Goal: Task Accomplishment & Management: Manage account settings

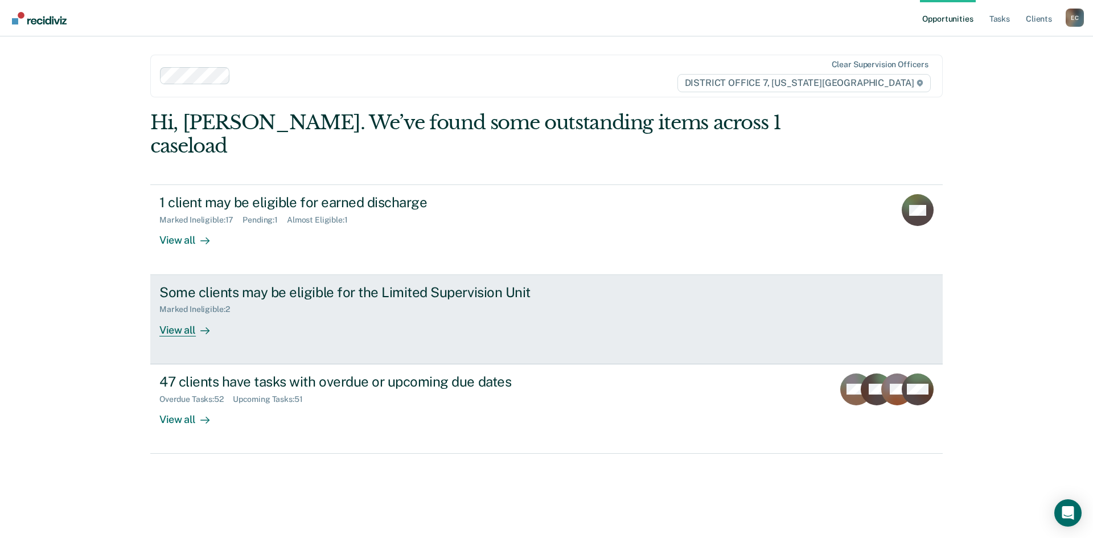
click at [188, 284] on div "Some clients may be eligible for the Limited Supervision Unit" at bounding box center [359, 292] width 400 height 17
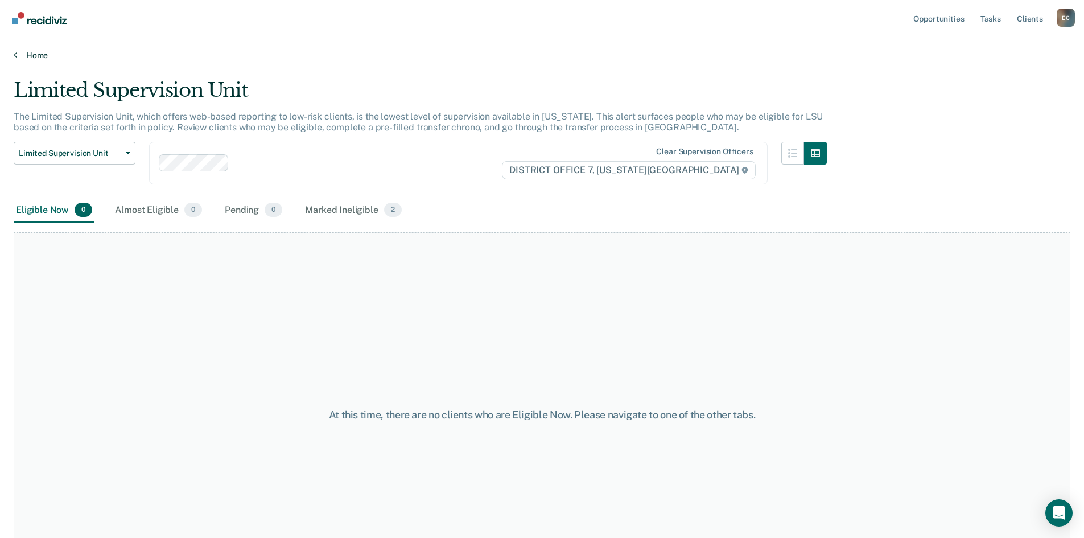
click at [22, 57] on link "Home" at bounding box center [542, 55] width 1057 height 10
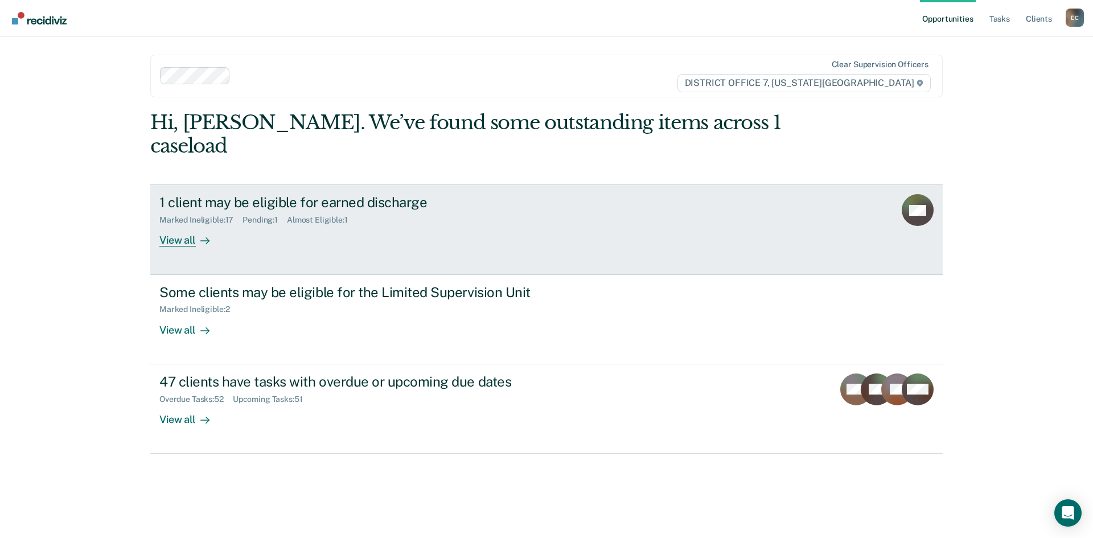
click at [188, 225] on div "View all" at bounding box center [191, 236] width 64 height 22
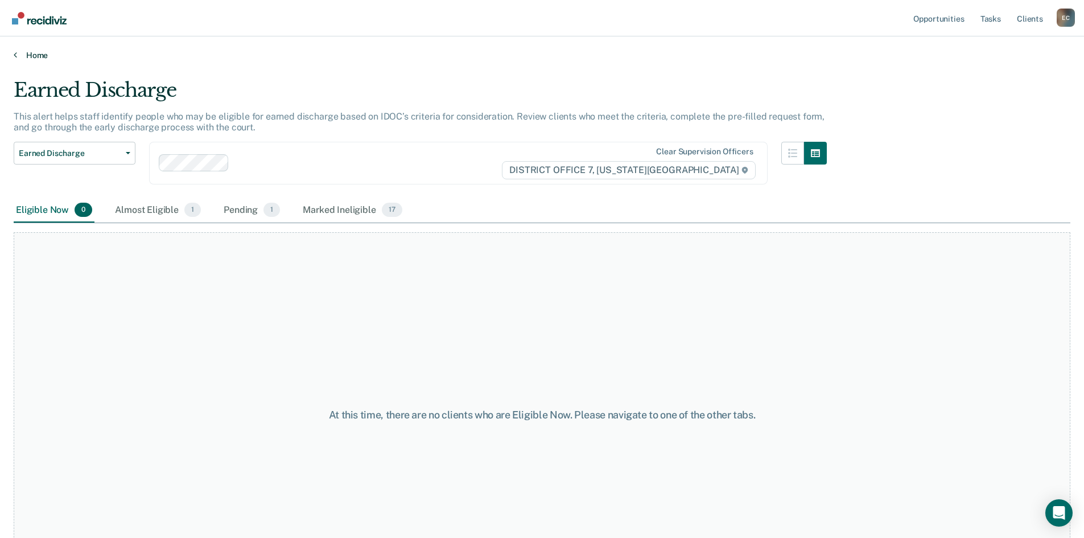
click at [23, 54] on link "Home" at bounding box center [542, 55] width 1057 height 10
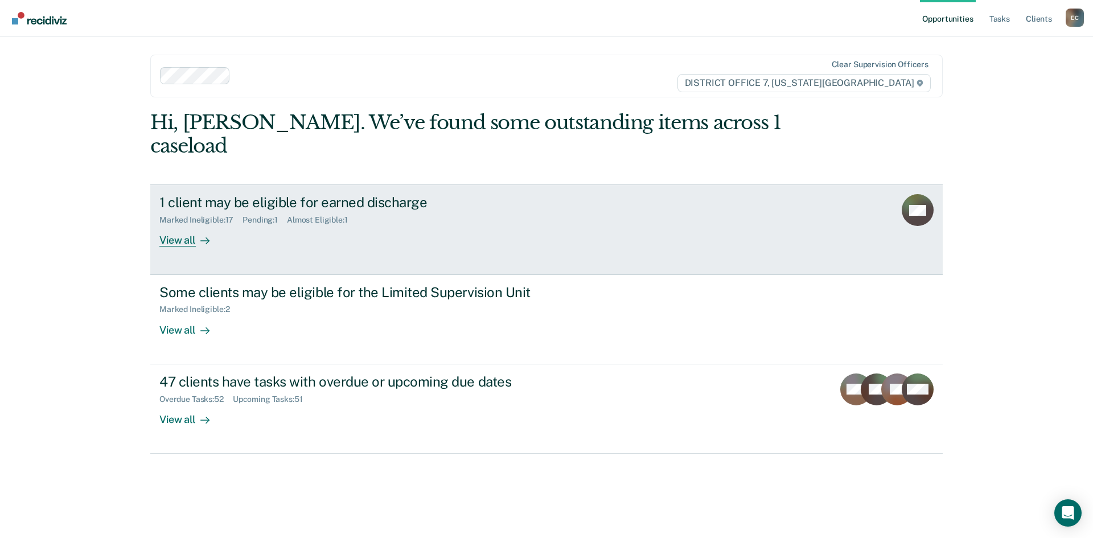
click at [169, 225] on div "View all" at bounding box center [191, 236] width 64 height 22
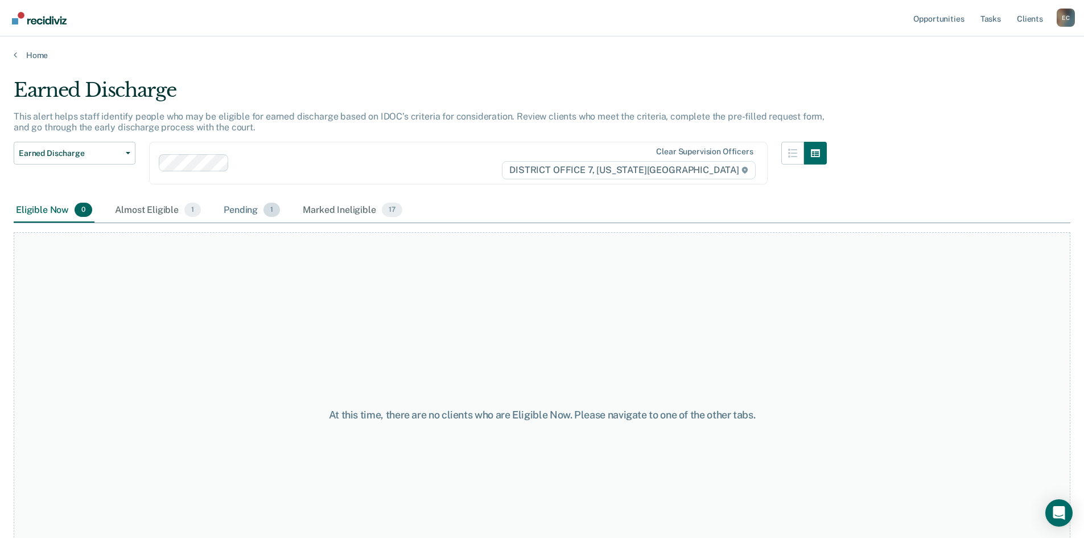
click at [245, 206] on div "Pending 1" at bounding box center [251, 210] width 61 height 25
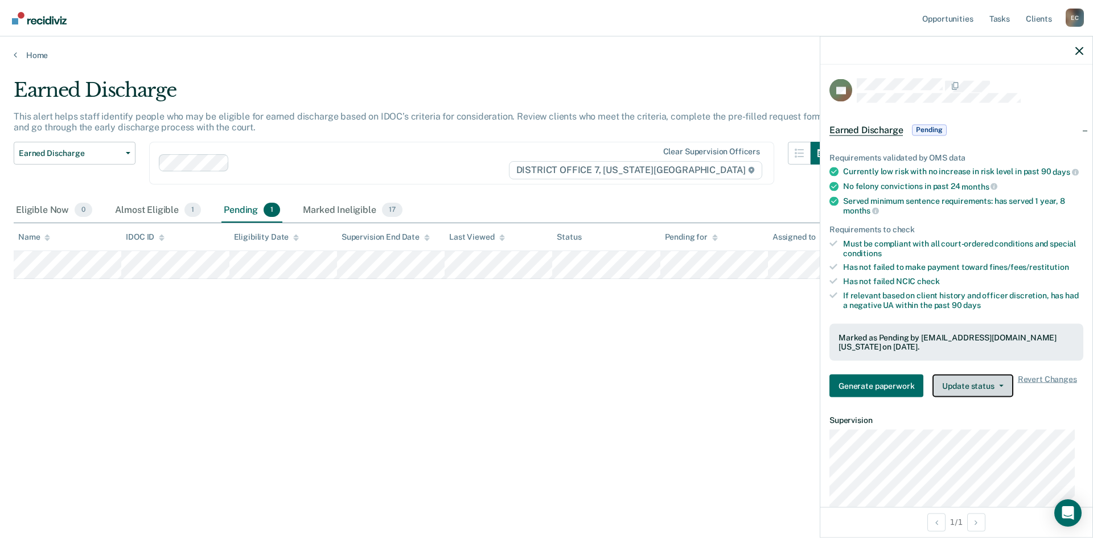
click at [973, 397] on button "Update status" at bounding box center [972, 386] width 80 height 23
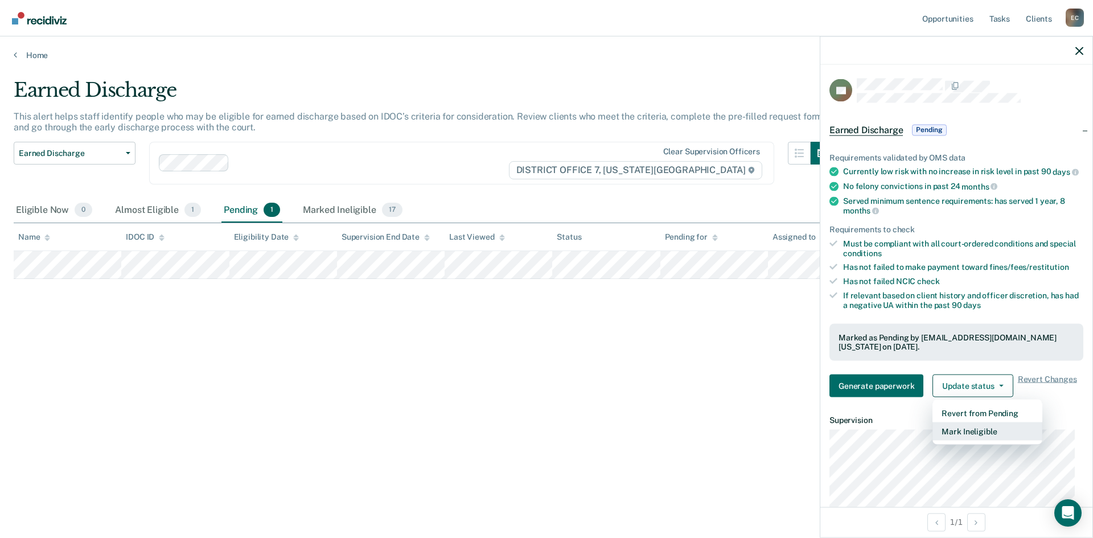
click at [973, 441] on button "Mark Ineligible" at bounding box center [987, 431] width 110 height 18
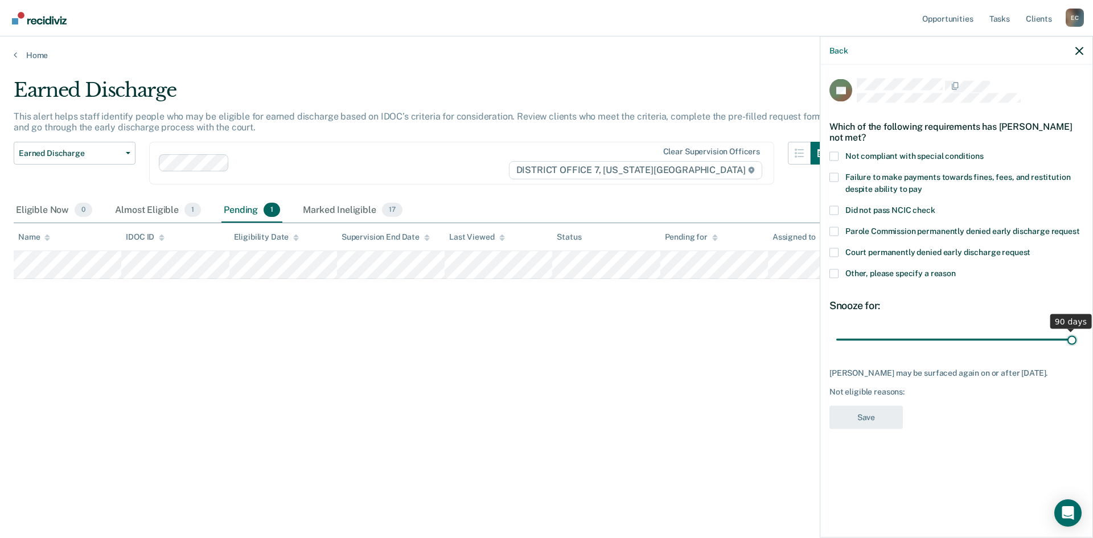
drag, startPoint x: 914, startPoint y: 340, endPoint x: 1074, endPoint y: 347, distance: 160.1
type input "90"
click at [1074, 347] on input "range" at bounding box center [956, 340] width 240 height 20
click at [836, 274] on span at bounding box center [833, 273] width 9 height 9
click at [956, 269] on input "Other, please specify a reason" at bounding box center [956, 269] width 0 height 0
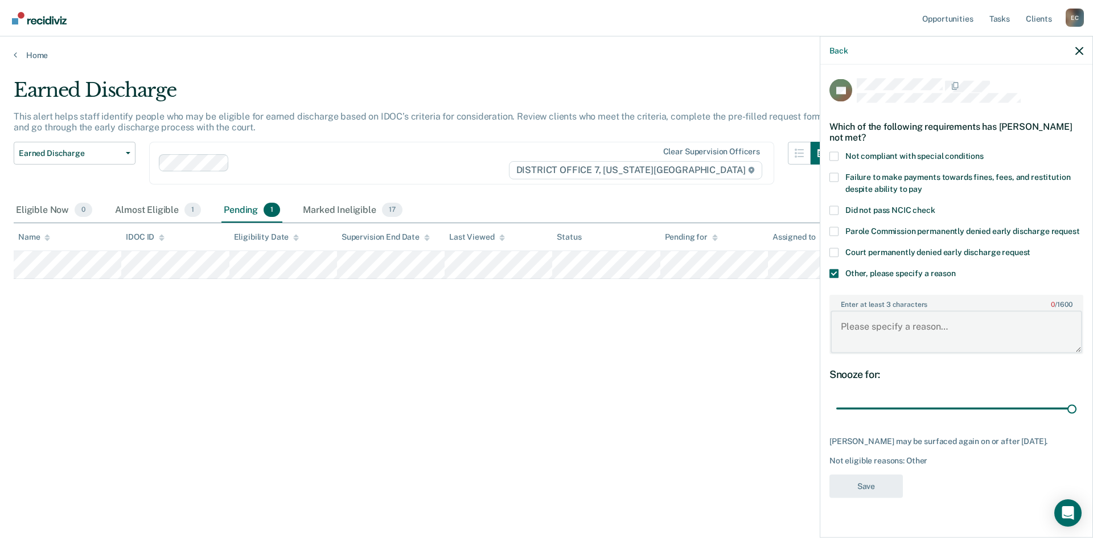
click at [889, 342] on textarea "Enter at least 3 characters 0 / 1600" at bounding box center [957, 332] width 252 height 42
type textarea "Not enough time on supervision."
click at [838, 490] on button "Save" at bounding box center [865, 485] width 73 height 23
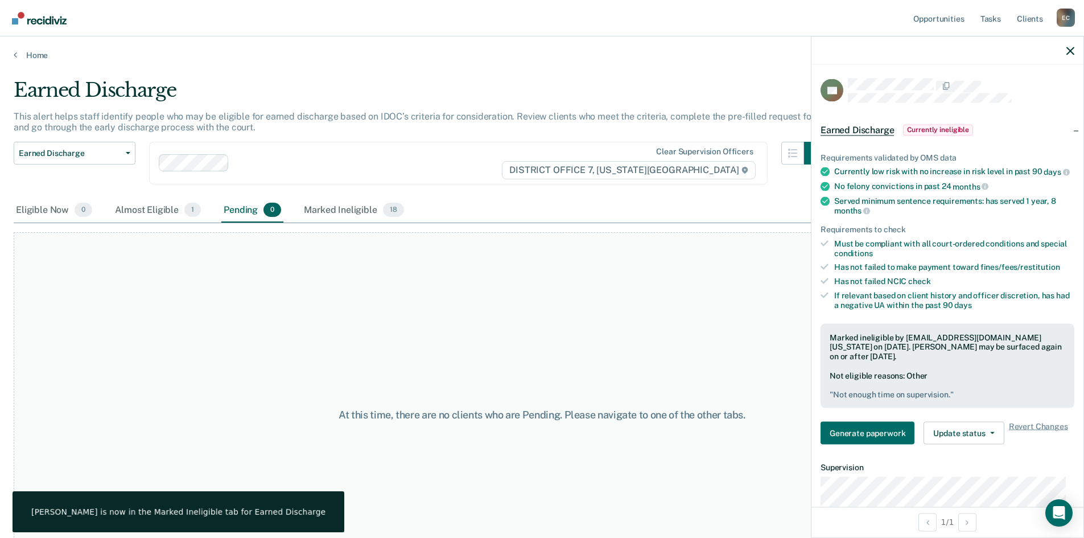
click at [1071, 45] on div at bounding box center [948, 50] width 272 height 28
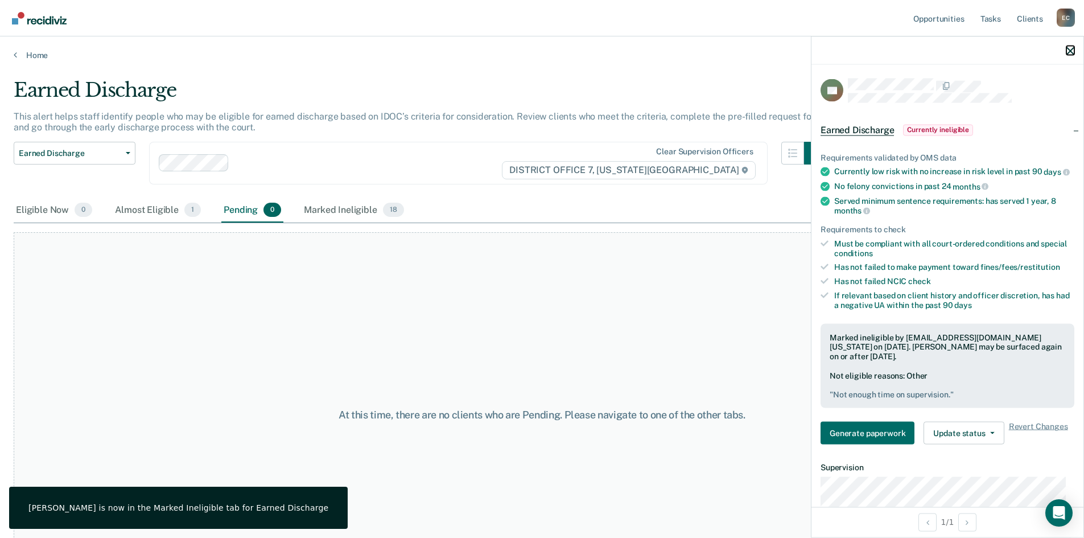
click at [1070, 53] on icon "button" at bounding box center [1071, 51] width 8 height 8
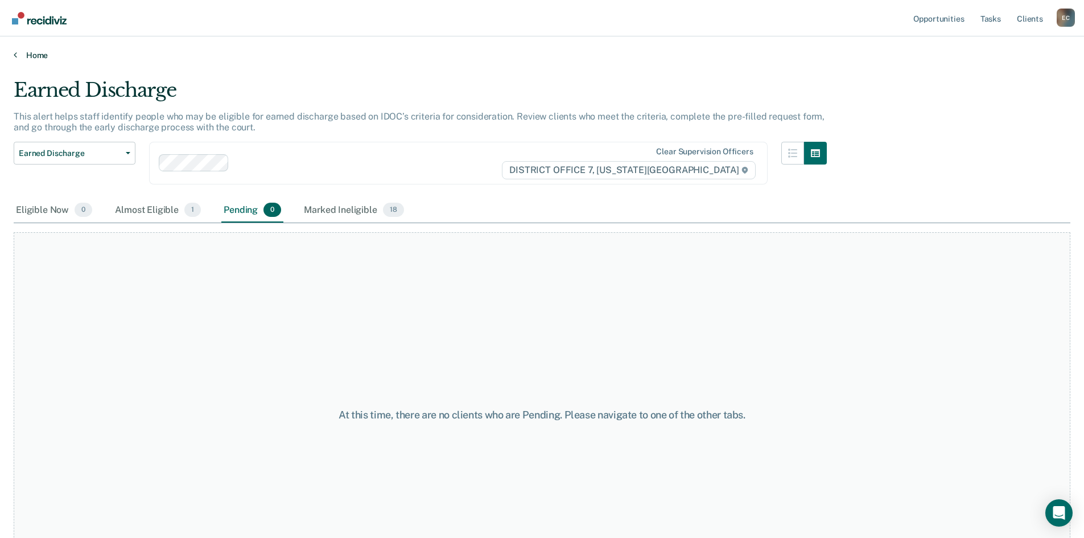
click at [28, 56] on link "Home" at bounding box center [542, 55] width 1057 height 10
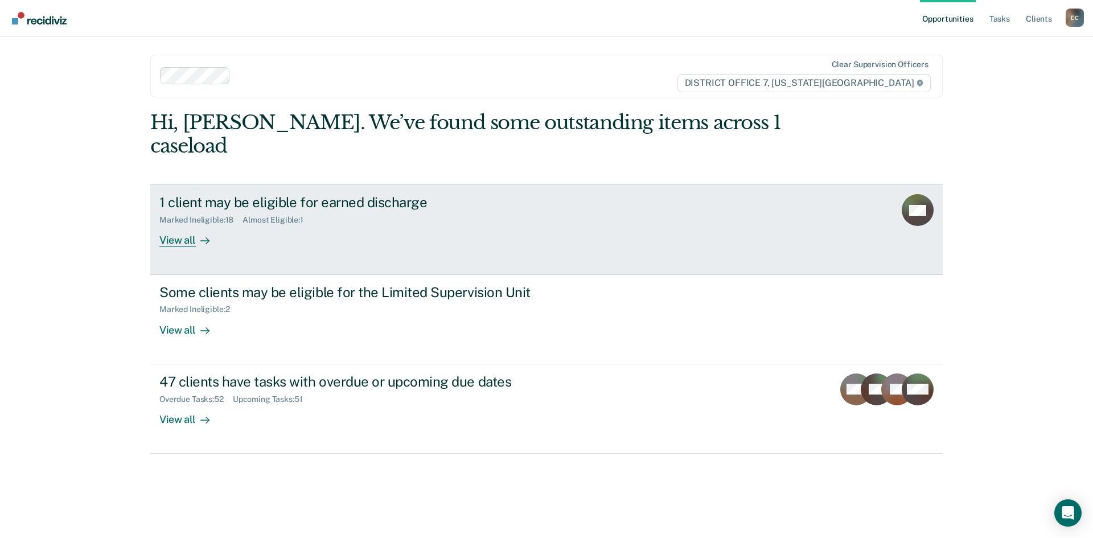
click at [187, 225] on div "View all" at bounding box center [191, 236] width 64 height 22
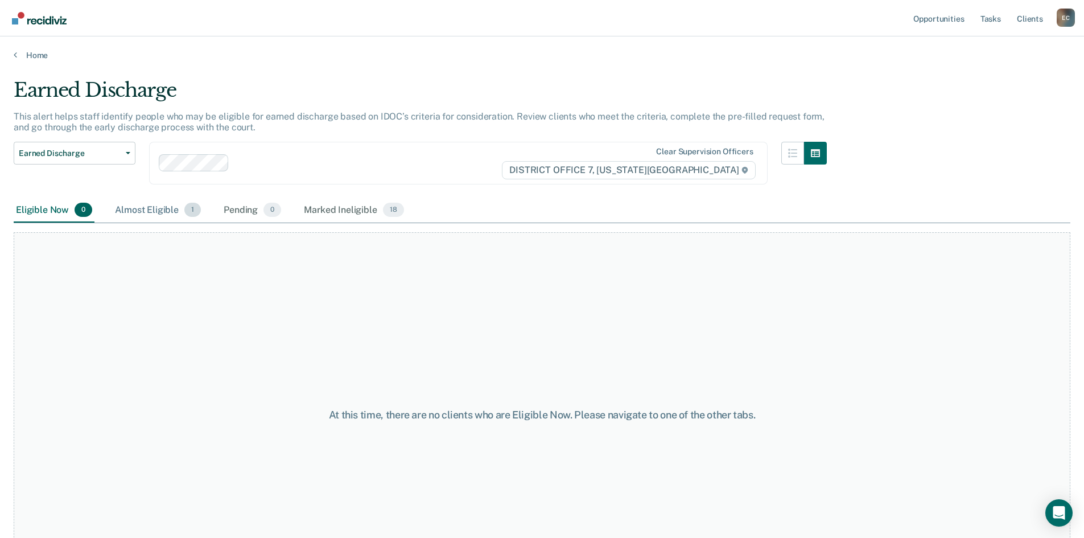
click at [143, 210] on div "Almost Eligible 1" at bounding box center [158, 210] width 91 height 25
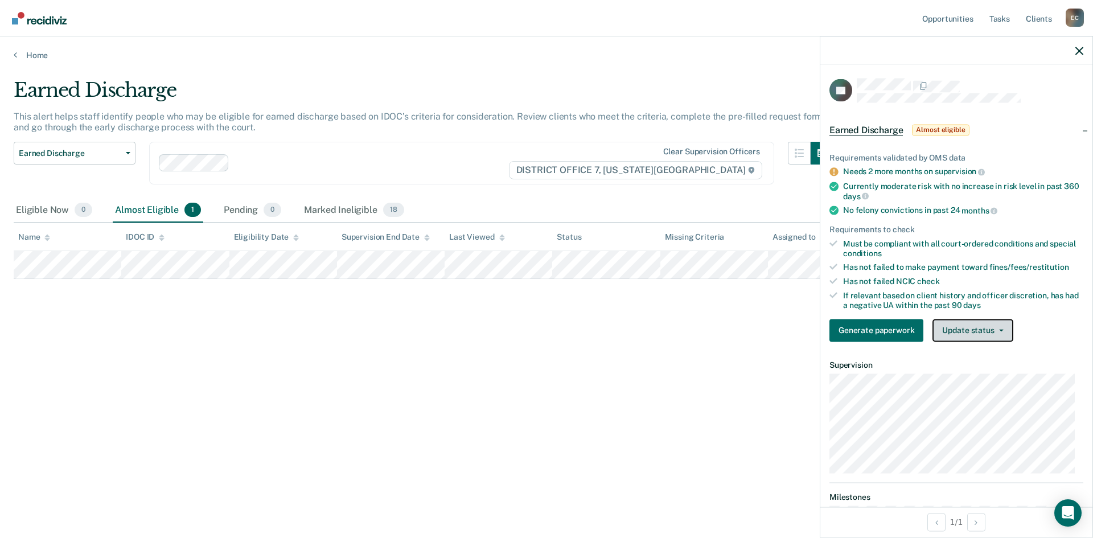
click at [995, 331] on button "Update status" at bounding box center [972, 330] width 80 height 23
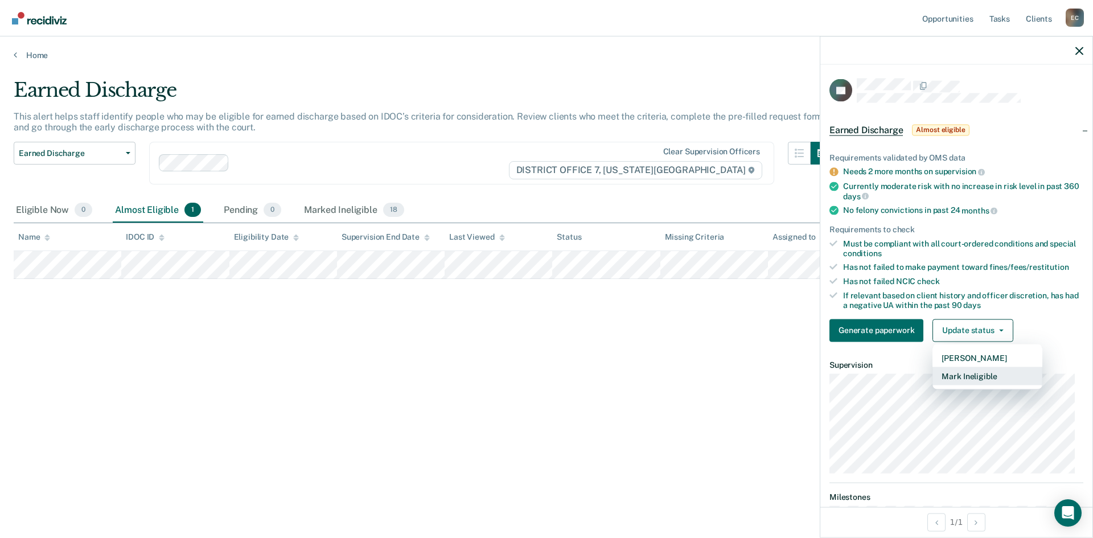
click at [975, 377] on button "Mark Ineligible" at bounding box center [987, 376] width 110 height 18
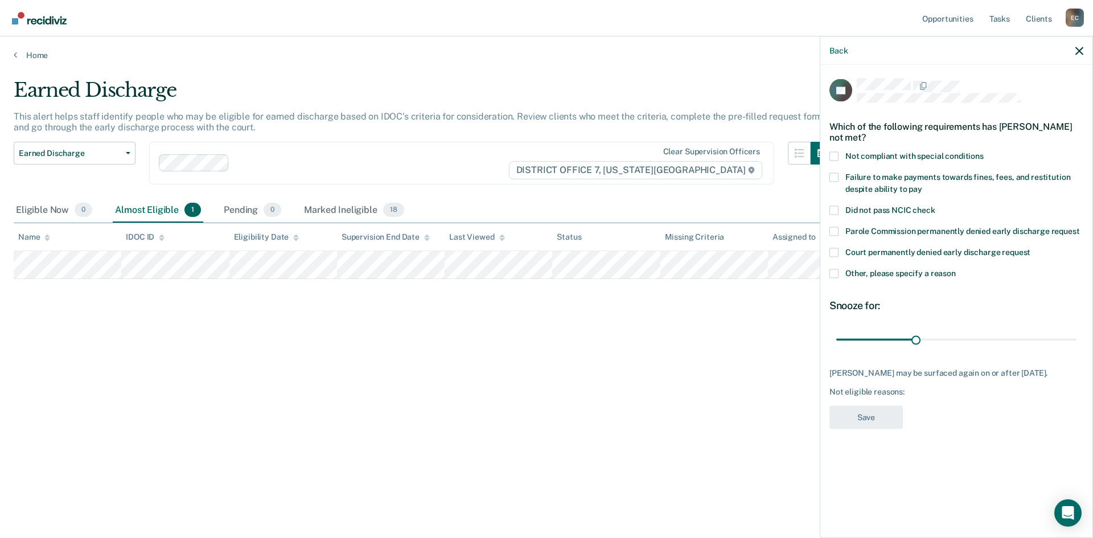
click at [835, 275] on span at bounding box center [833, 273] width 9 height 9
click at [956, 269] on input "Other, please specify a reason" at bounding box center [956, 269] width 0 height 0
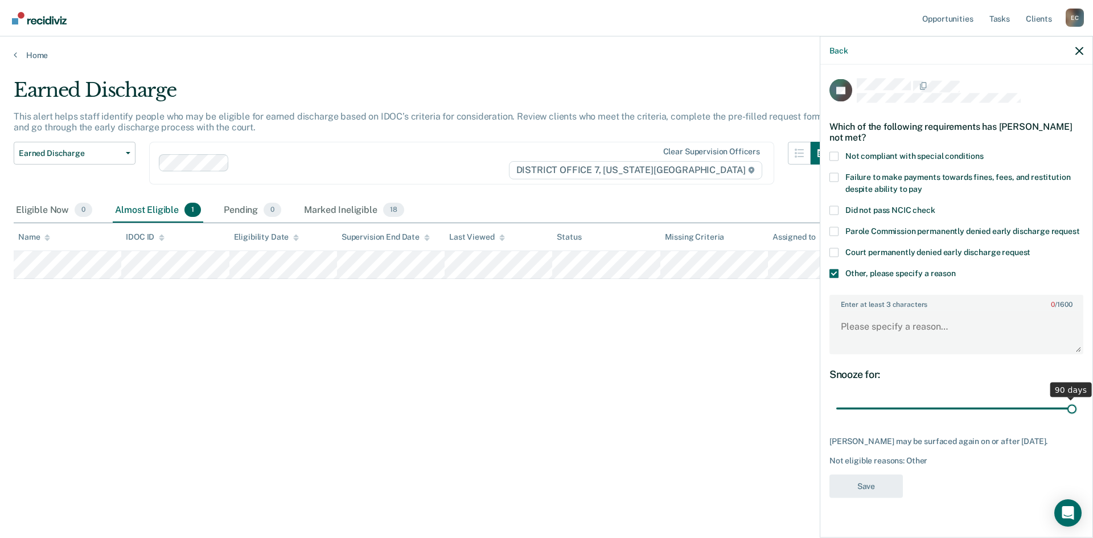
drag, startPoint x: 919, startPoint y: 408, endPoint x: 1092, endPoint y: 420, distance: 172.9
type input "90"
click at [1076, 418] on input "range" at bounding box center [956, 408] width 240 height 20
click at [882, 321] on textarea "Enter at least 3 characters 0 / 1600" at bounding box center [957, 332] width 252 height 42
type textarea "Not enough time on supervision."
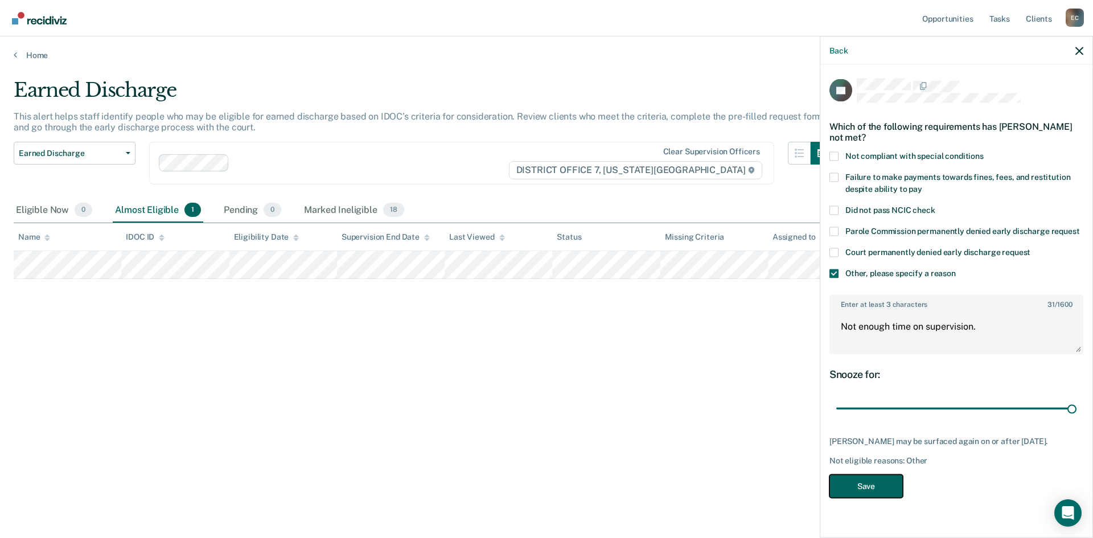
click at [868, 482] on button "Save" at bounding box center [865, 485] width 73 height 23
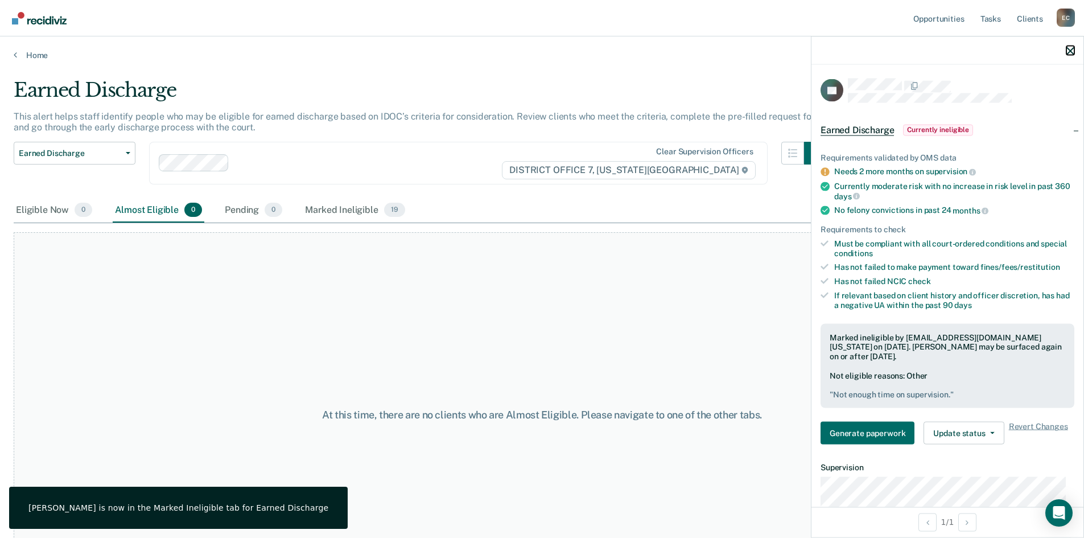
click at [1069, 51] on icon "button" at bounding box center [1071, 51] width 8 height 8
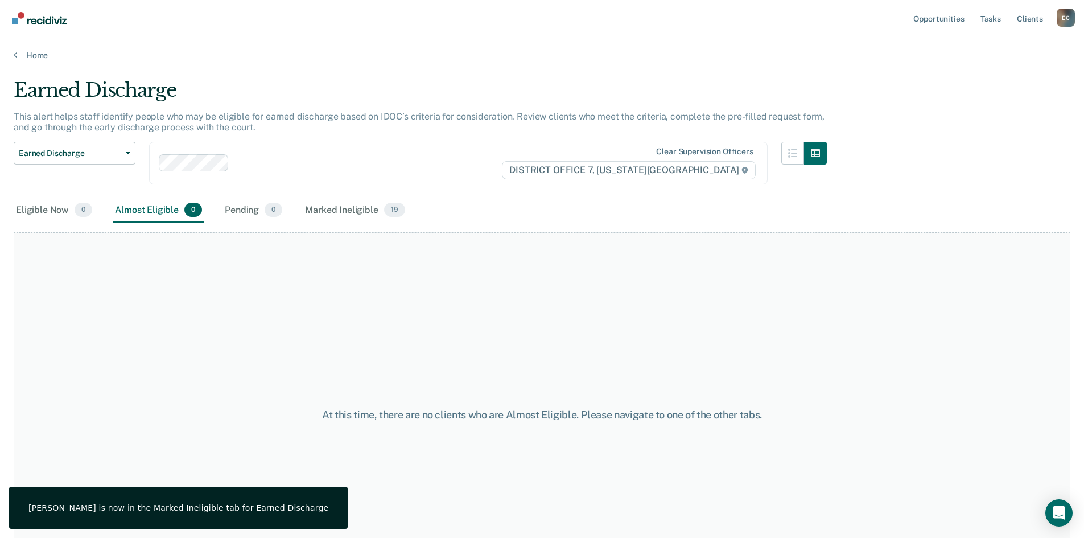
click at [10, 55] on div "Home" at bounding box center [542, 48] width 1084 height 24
click at [18, 59] on link "Home" at bounding box center [542, 55] width 1057 height 10
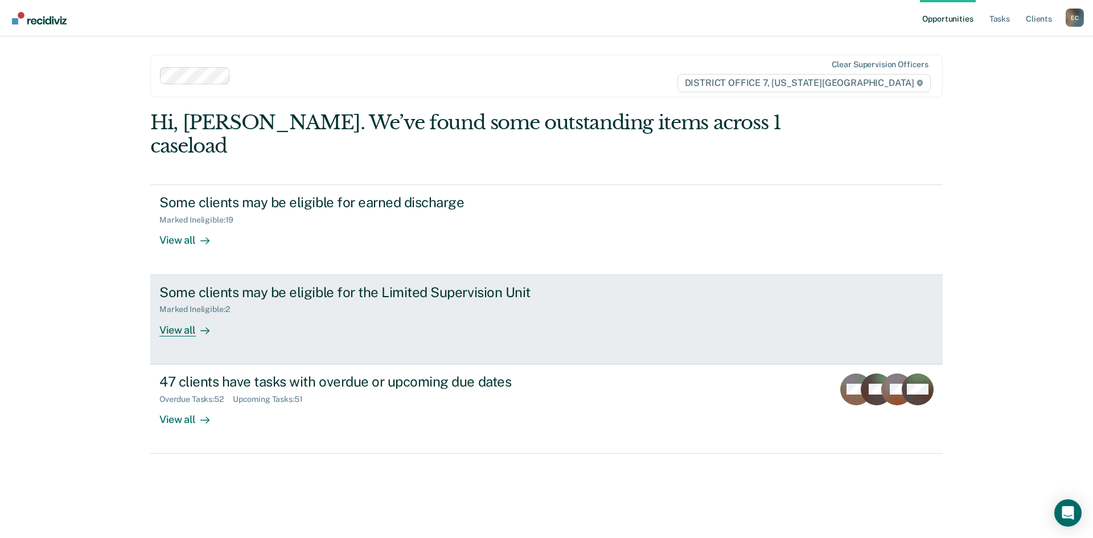
click at [180, 314] on div "View all" at bounding box center [191, 325] width 64 height 22
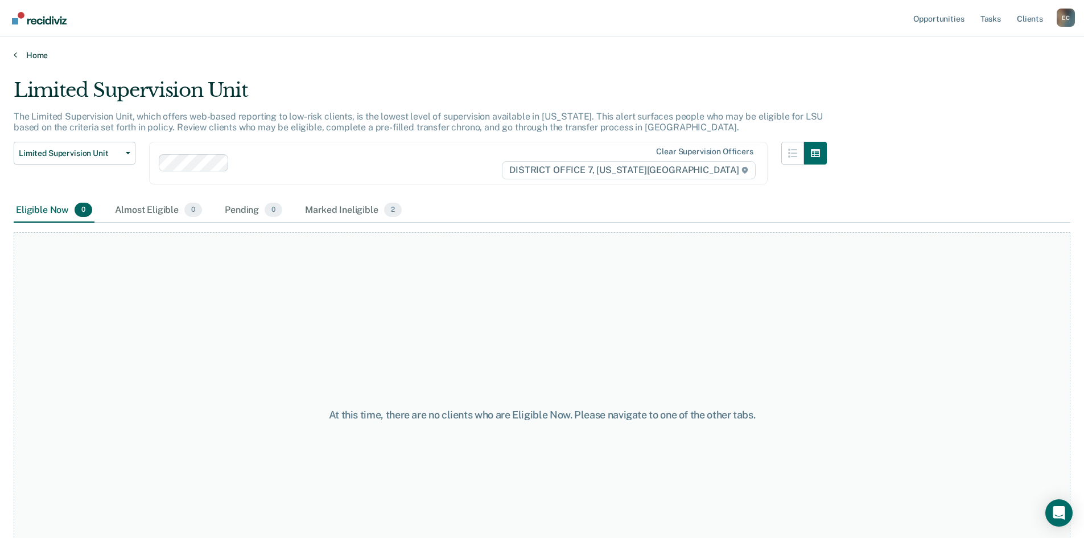
click at [17, 54] on link "Home" at bounding box center [542, 55] width 1057 height 10
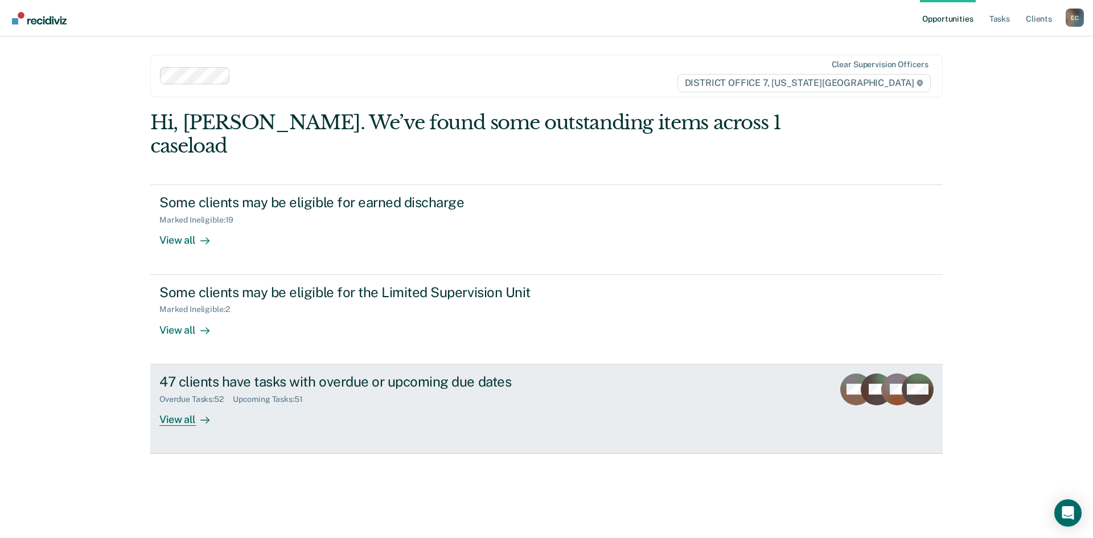
click at [180, 404] on div "View all" at bounding box center [191, 415] width 64 height 22
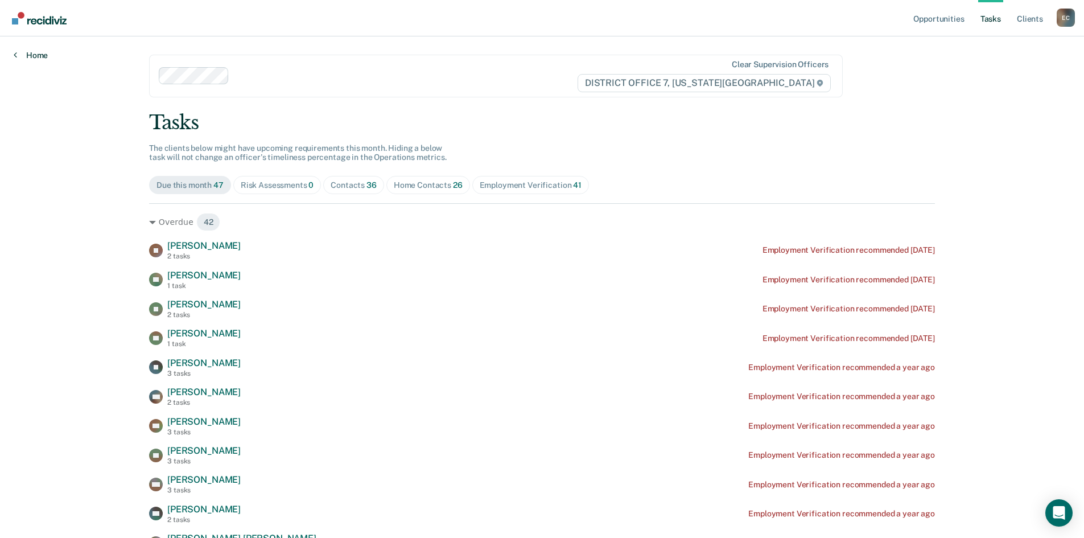
click at [28, 56] on link "Home" at bounding box center [31, 55] width 34 height 10
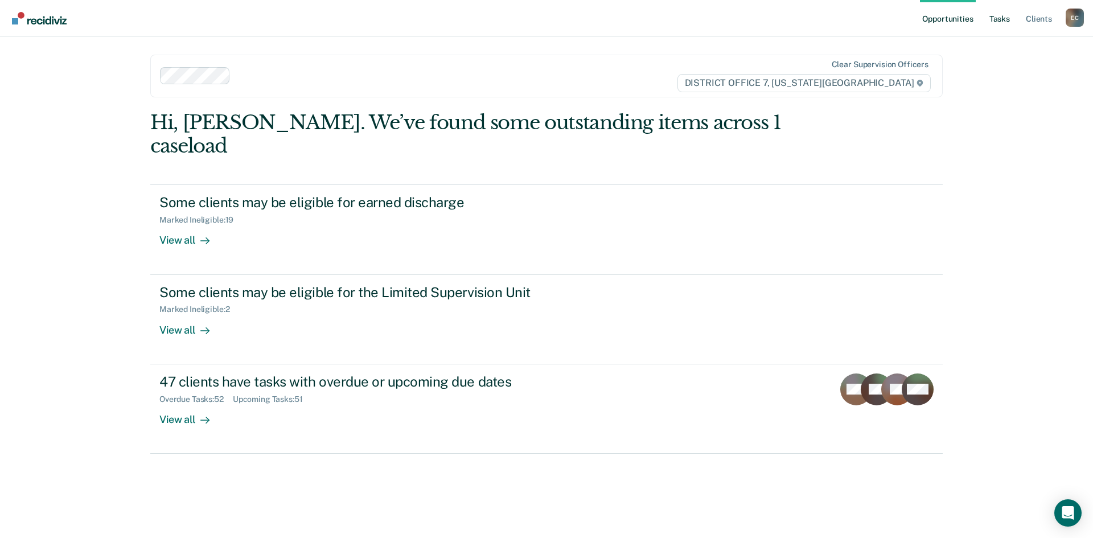
click at [1008, 22] on link "Tasks" at bounding box center [999, 18] width 25 height 36
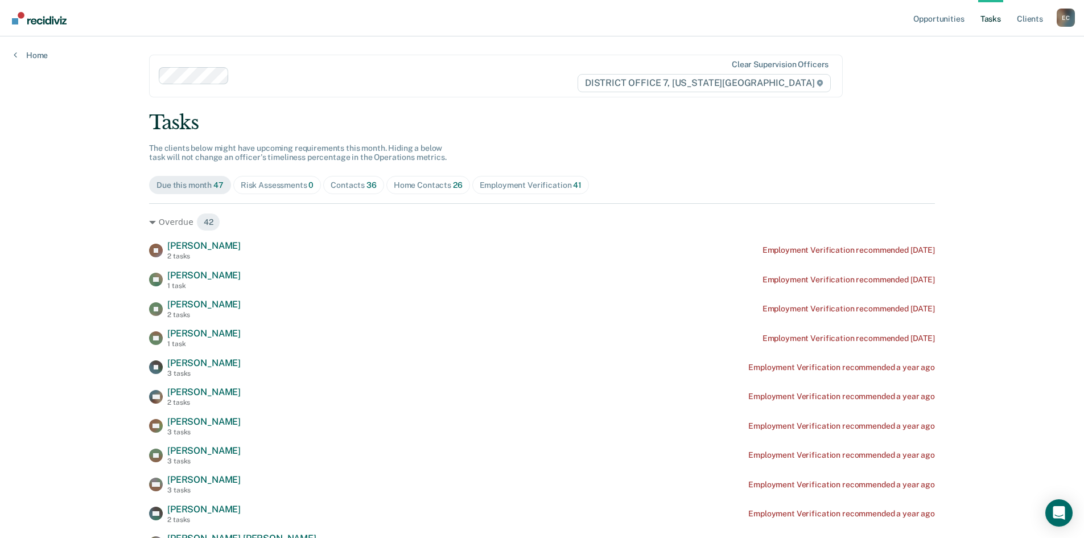
click at [352, 187] on div "Contacts 36" at bounding box center [354, 185] width 46 height 10
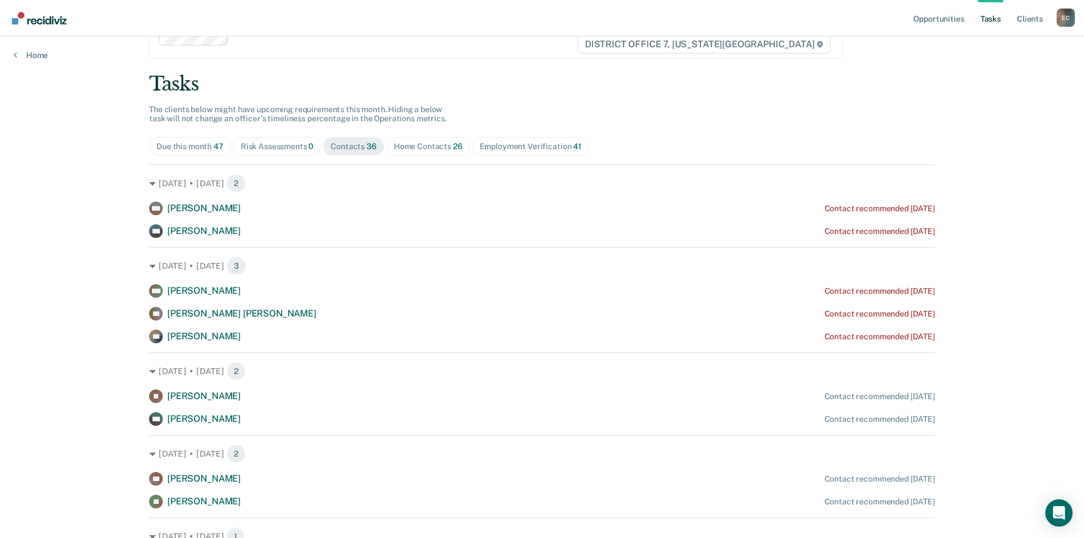
scroll to position [114, 0]
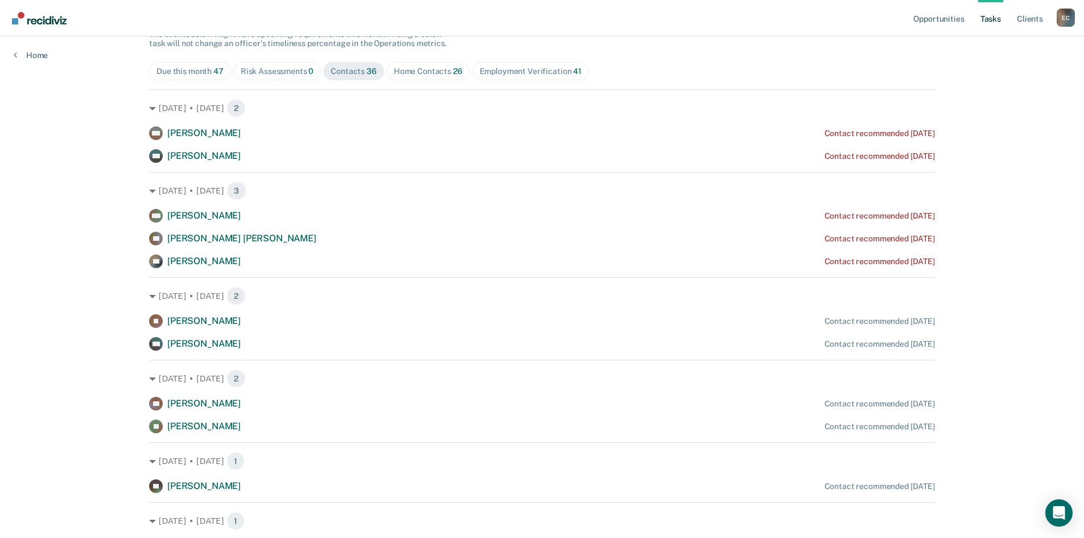
click at [427, 71] on div "Home Contacts 26" at bounding box center [428, 72] width 69 height 10
